Goal: Transaction & Acquisition: Book appointment/travel/reservation

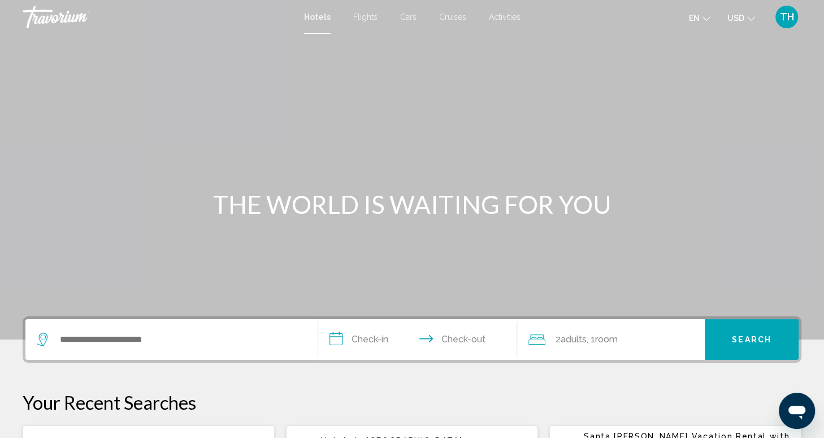
click at [368, 18] on span "Flights" at bounding box center [365, 16] width 24 height 9
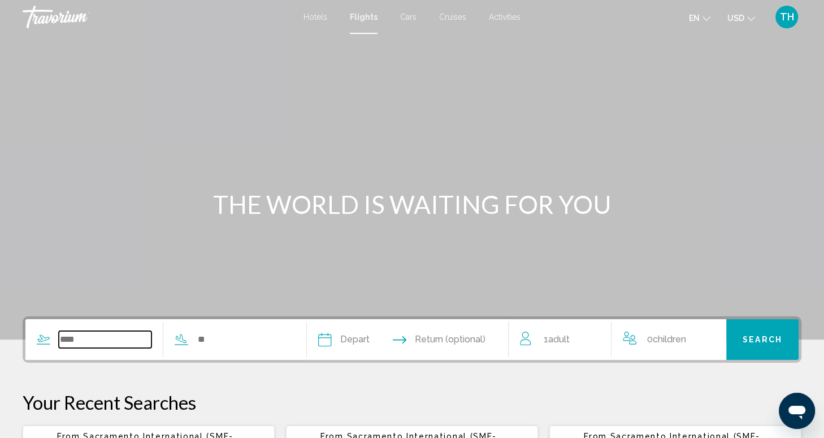
click at [80, 341] on input "Search widget" at bounding box center [105, 339] width 93 height 17
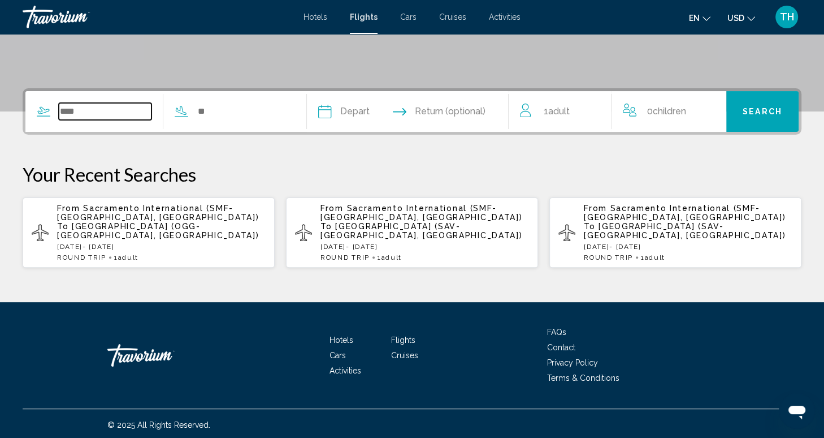
scroll to position [230, 0]
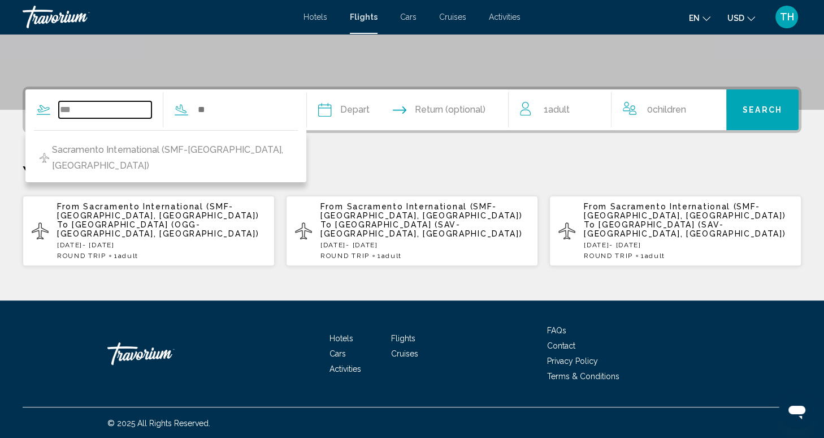
type input "***"
click at [141, 213] on span "Sacramento International (SMF-[GEOGRAPHIC_DATA], [GEOGRAPHIC_DATA])" at bounding box center [158, 211] width 202 height 18
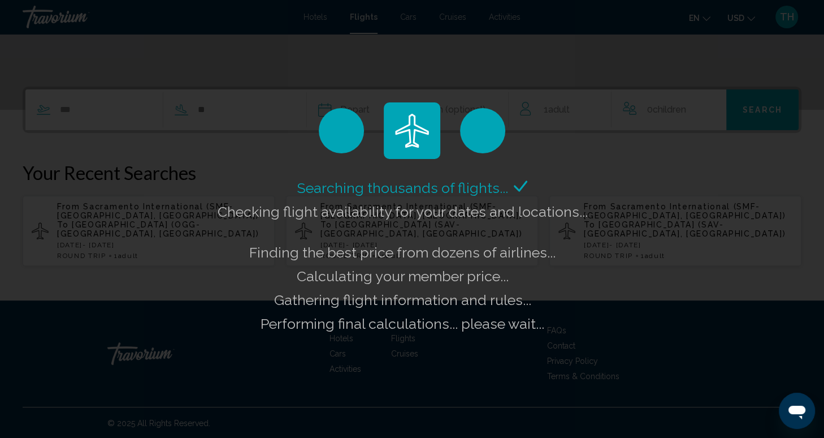
click at [137, 111] on div "Searching thousands of flights... Checking flight availability for your dates a…" at bounding box center [412, 219] width 824 height 438
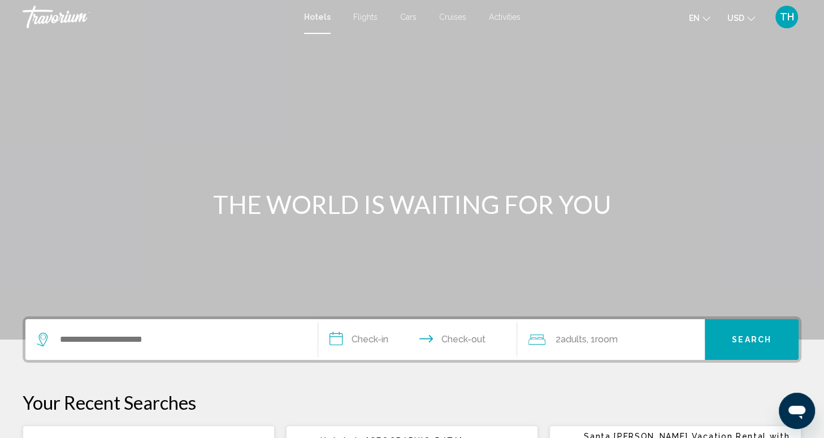
click at [358, 15] on span "Flights" at bounding box center [365, 16] width 24 height 9
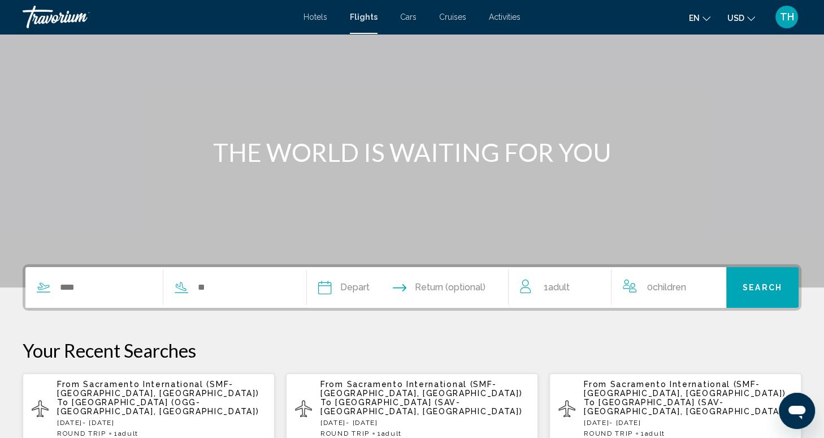
scroll to position [57, 0]
